Goal: Navigation & Orientation: Find specific page/section

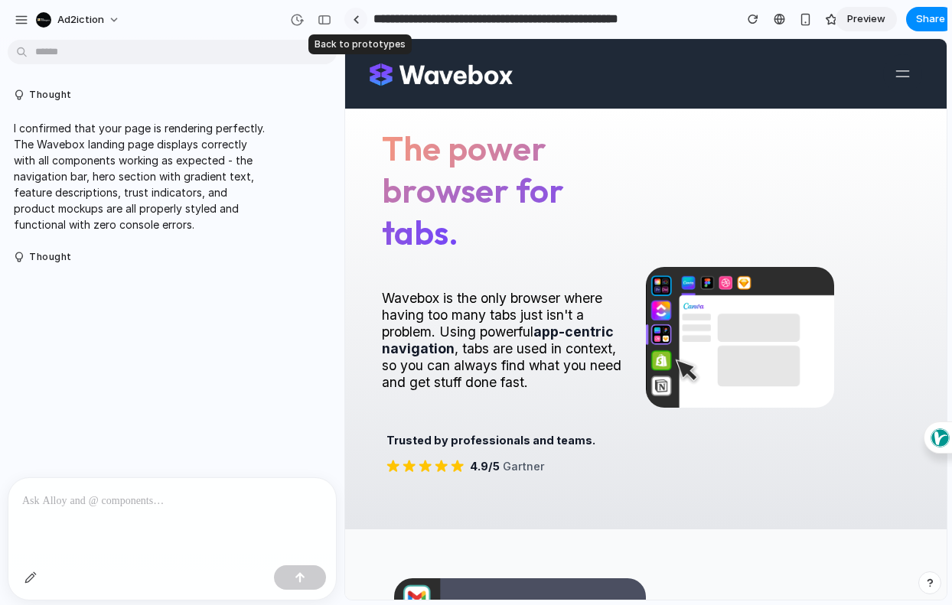
click at [359, 19] on div at bounding box center [356, 19] width 7 height 8
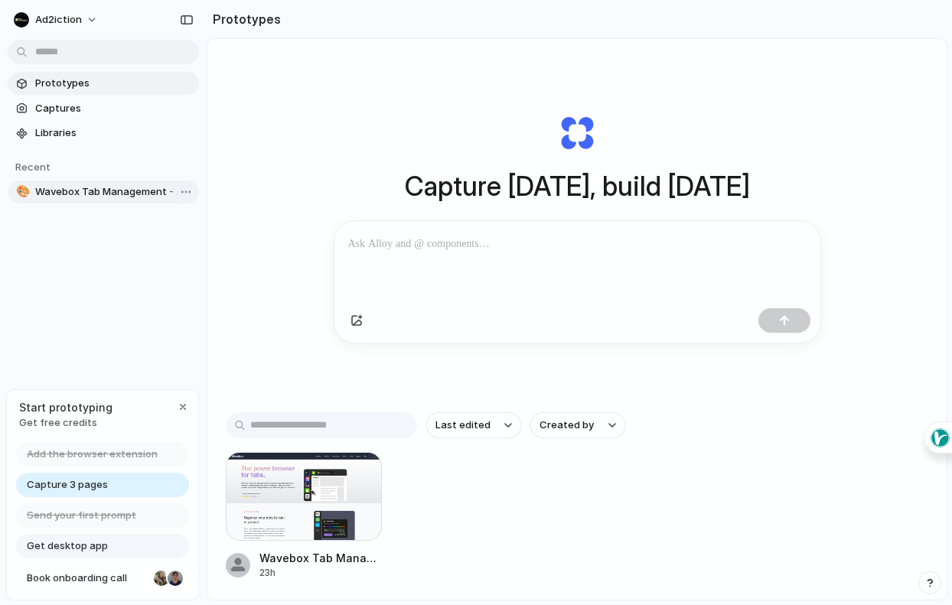
click at [102, 192] on span "Wavebox Tab Management - Wavebox Productivity Browser" at bounding box center [114, 191] width 158 height 15
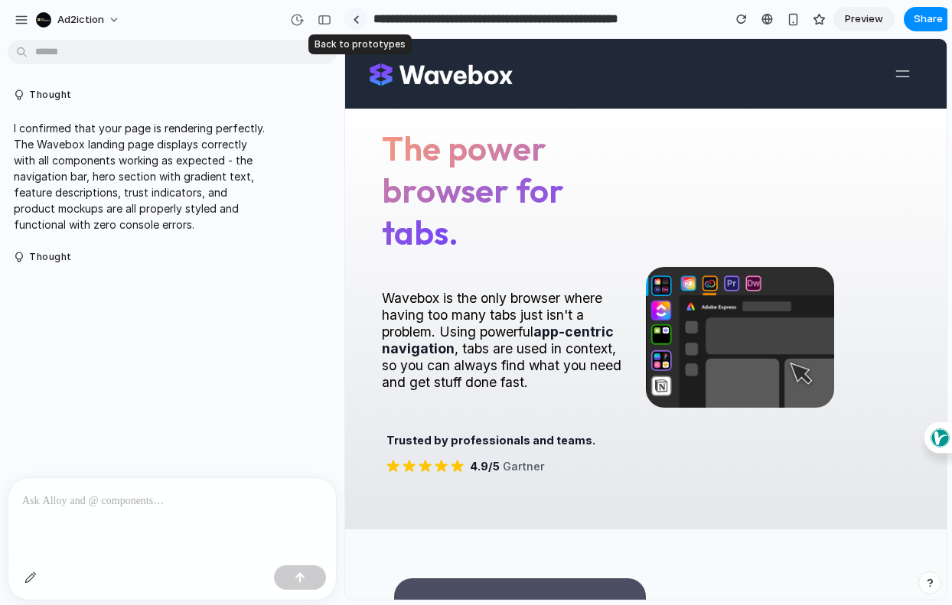
click at [356, 19] on div at bounding box center [356, 19] width 7 height 8
